Goal: Task Accomplishment & Management: Complete application form

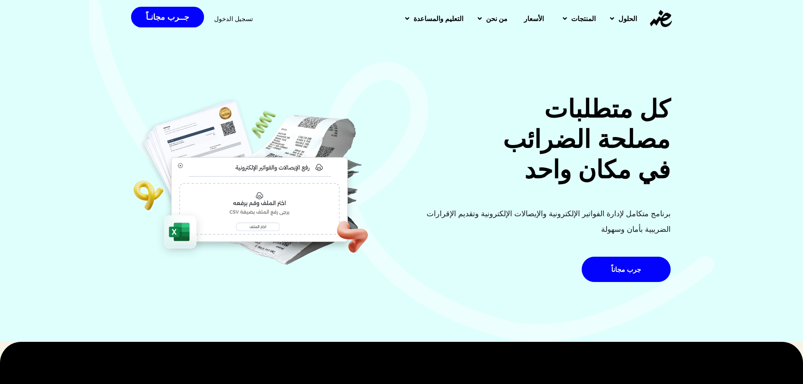
click at [47, 139] on div "كل متطلبات مصلحة الضرائب في مكان واحد برنامج متكامل لإدارة الفواتير الإلكترونية…" at bounding box center [401, 170] width 803 height 343
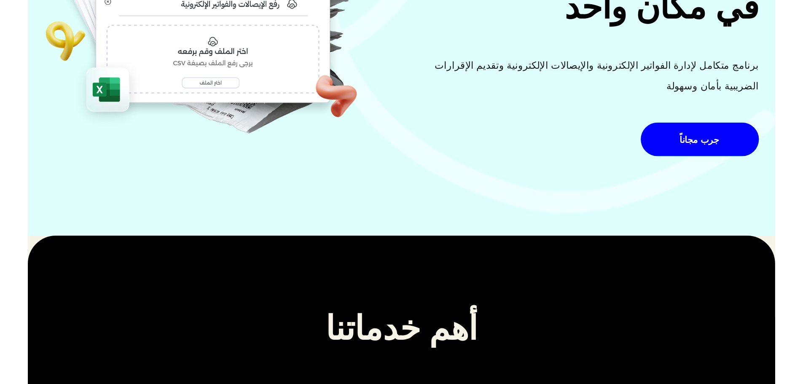
scroll to position [165, 0]
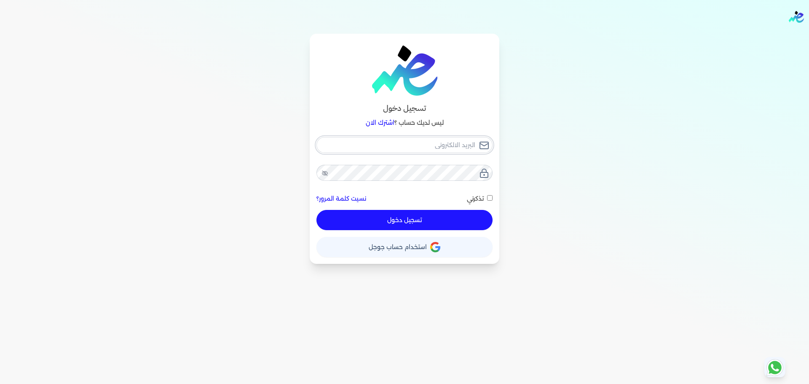
type input "hello@ensoulify.com"
click at [440, 141] on input "hello@ensoulify.com" at bounding box center [404, 145] width 176 height 16
click at [586, 150] on div "تسجيل دخول ليس لديك حساب ؟ اشترك الان hello@ensoulify.com نسيت كلمة المرور؟ تذك…" at bounding box center [404, 149] width 647 height 230
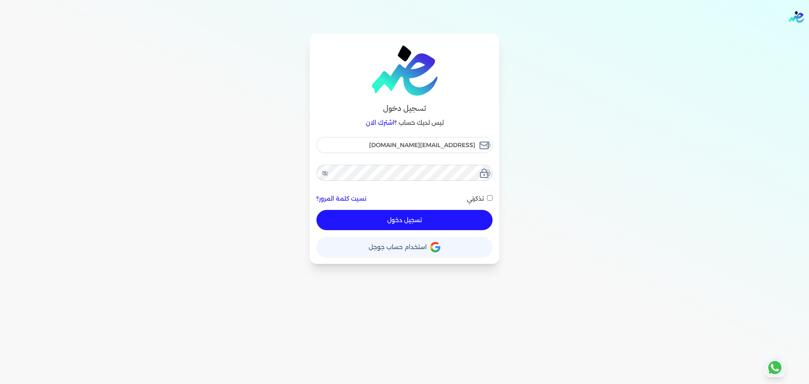
click at [423, 224] on button "تسجيل دخول" at bounding box center [404, 220] width 176 height 20
checkbox input "false"
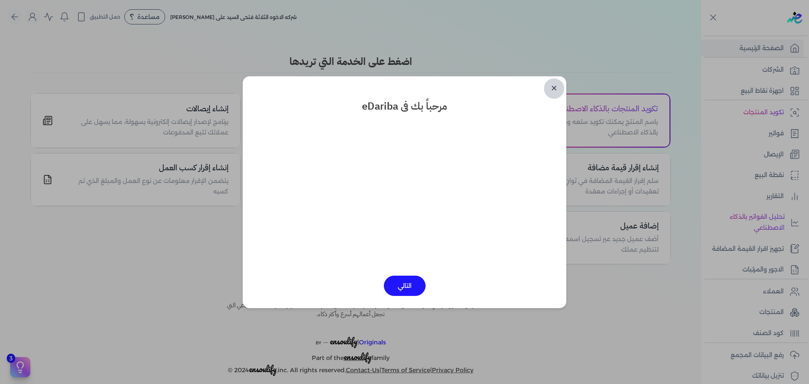
click at [557, 82] on link "✕" at bounding box center [554, 88] width 20 height 20
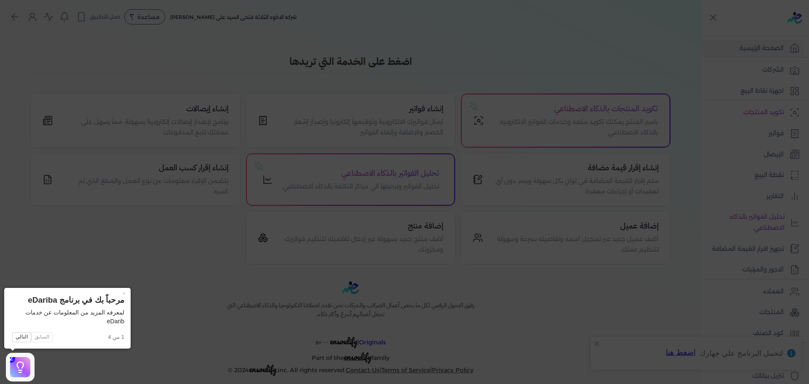
click at [557, 82] on icon at bounding box center [404, 192] width 809 height 384
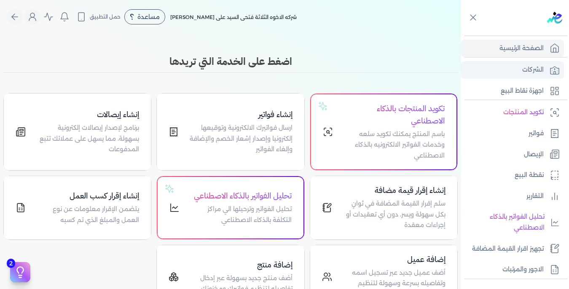
click at [530, 71] on p "الشركات" at bounding box center [532, 69] width 21 height 11
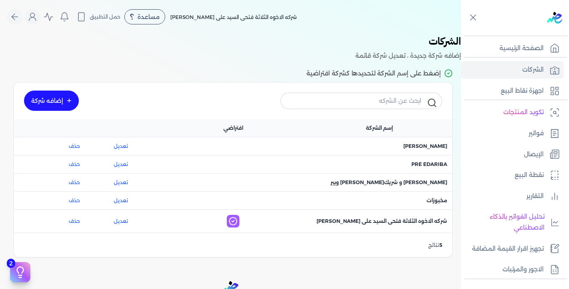
click at [33, 103] on link "إضافه شركة" at bounding box center [51, 101] width 55 height 20
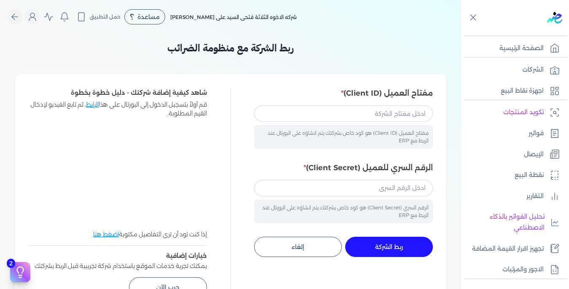
drag, startPoint x: 368, startPoint y: 103, endPoint x: 366, endPoint y: 112, distance: 9.5
click at [366, 112] on div "مفتاح العميل (Client ID) مفتاح العميل (Client ID) هو كود خاص بشركتك يتم انشاؤه …" at bounding box center [343, 118] width 179 height 61
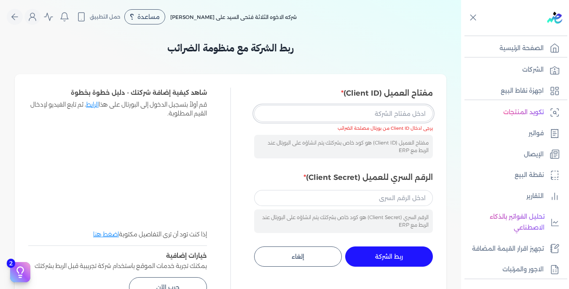
click at [366, 112] on input "مفتاح العميل (Client ID)" at bounding box center [343, 113] width 179 height 16
paste input "00f3e669-ebe4-4bc3-9356-ebc778dd42c4"
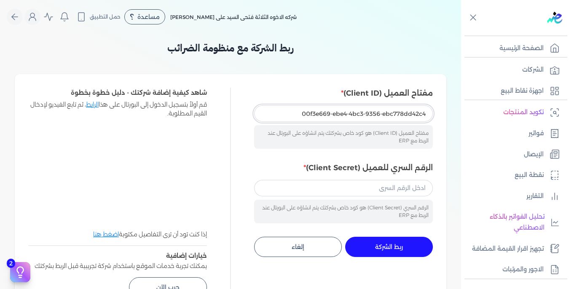
paste input "00f3e669-ebe4-4bc3-9356-ebc778dd42c4"
type input "00f3e669-ebe4-4bc3-9356-ebc778dd42c4"
click at [375, 185] on input "الرقم السري للعميل (Client Secret)" at bounding box center [343, 188] width 179 height 16
paste input "f85c7b58-788d-401f-83b7-26d8842be578"
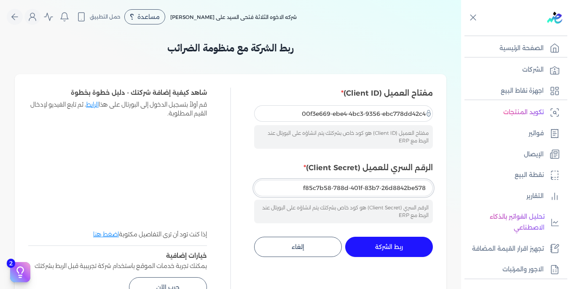
type input "f85c7b58-788d-401f-83b7-26d8842be578"
click at [399, 248] on span "ربط الشركة" at bounding box center [389, 247] width 28 height 6
click at [0, 0] on div at bounding box center [0, 0] width 0 height 0
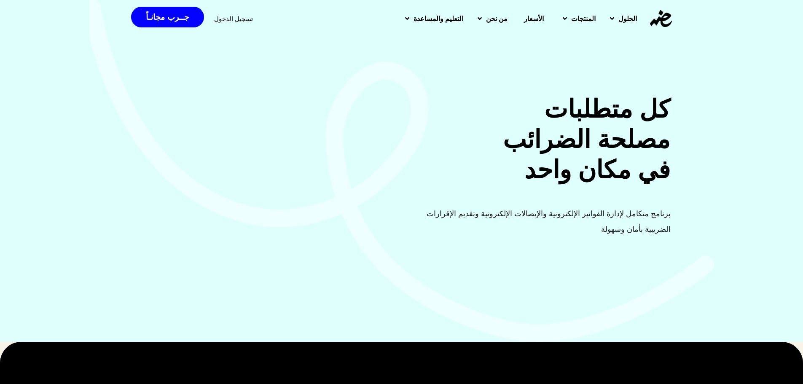
scroll to position [165, 0]
